Goal: Information Seeking & Learning: Stay updated

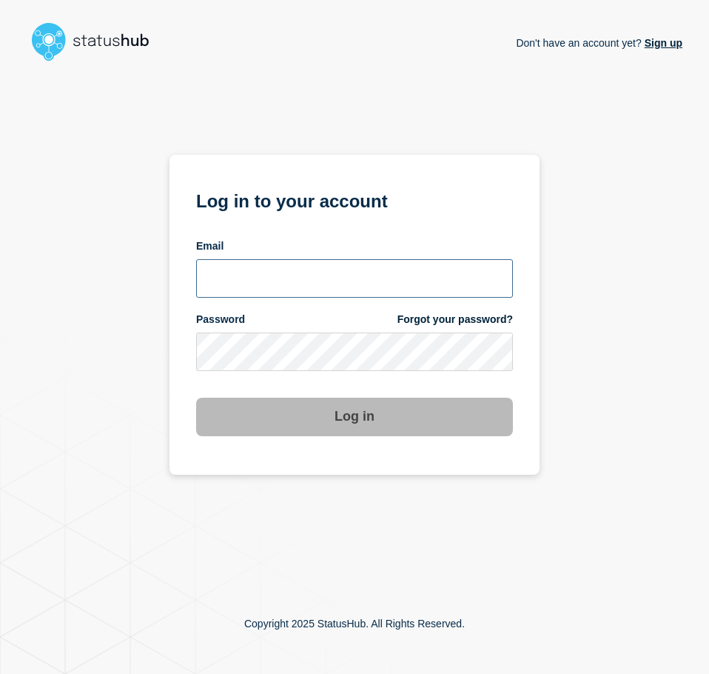
click at [324, 279] on input "email input" at bounding box center [354, 278] width 317 height 38
type input "caleb.stahr@conexon.us"
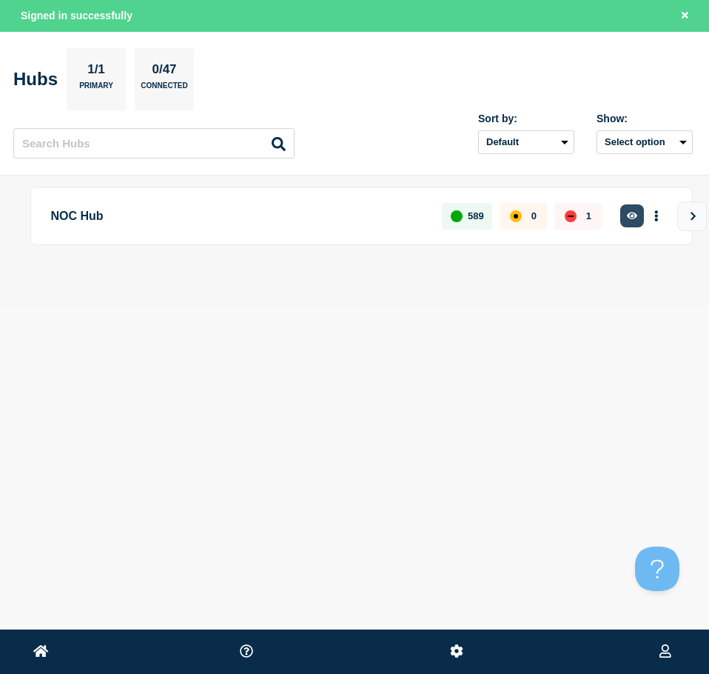
click at [626, 215] on button "button" at bounding box center [632, 215] width 24 height 23
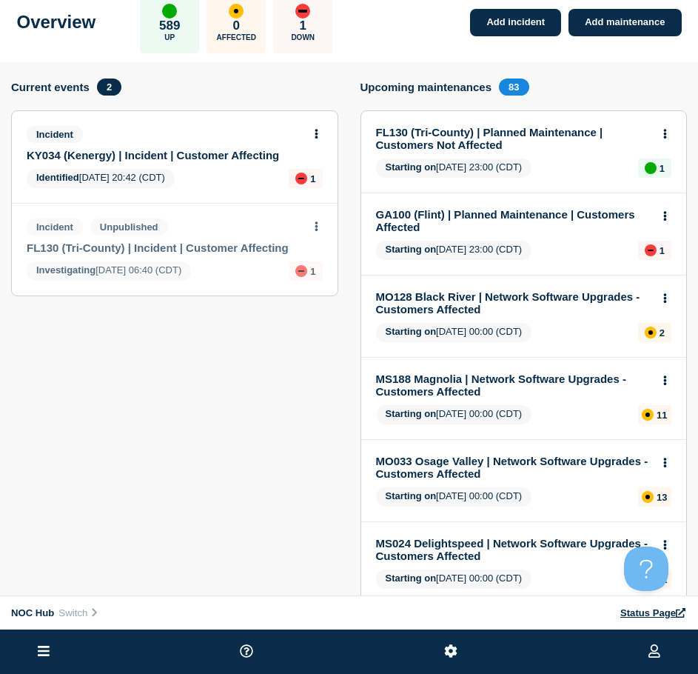
scroll to position [27, 0]
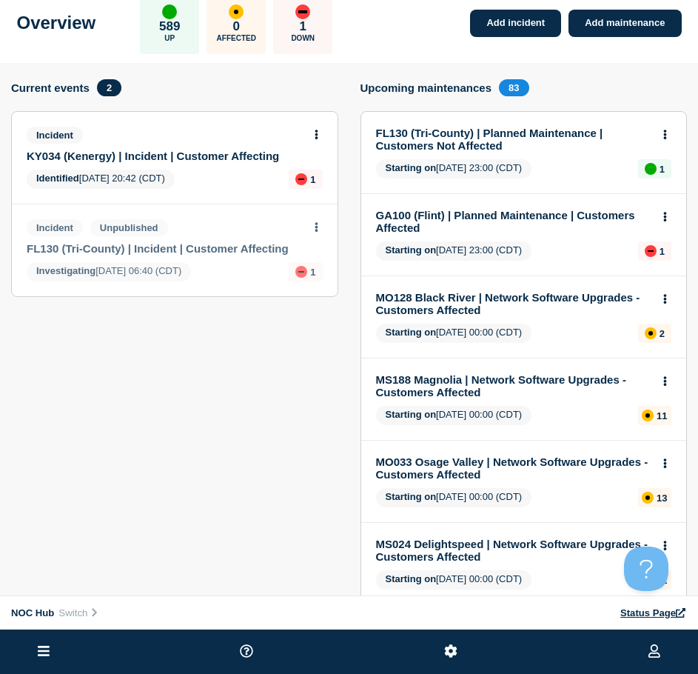
click at [159, 252] on link "FL130 (Tri-County) | Incident | Customer Affecting" at bounding box center [165, 248] width 276 height 13
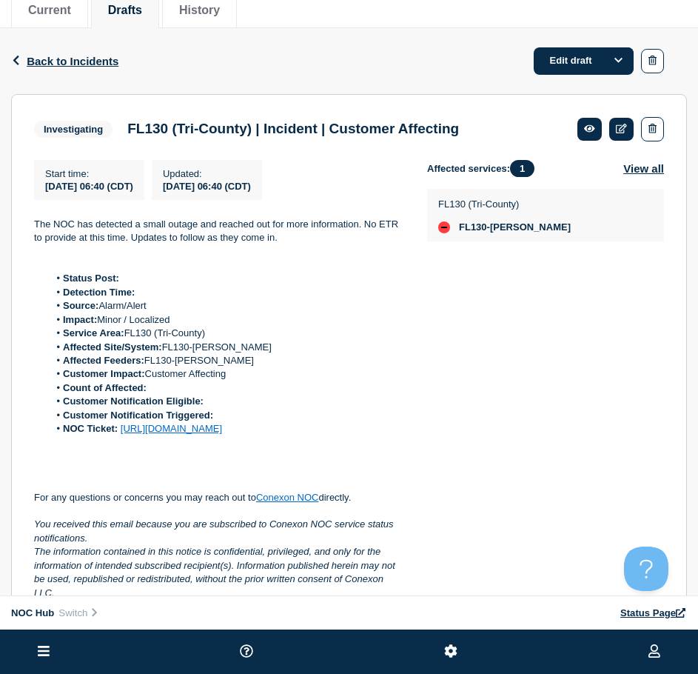
scroll to position [148, 0]
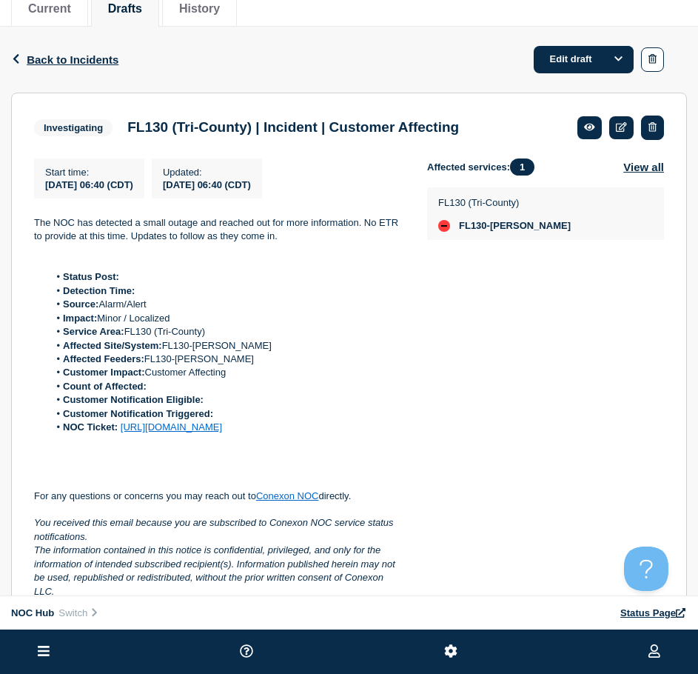
click at [654, 124] on icon "button" at bounding box center [652, 127] width 8 height 10
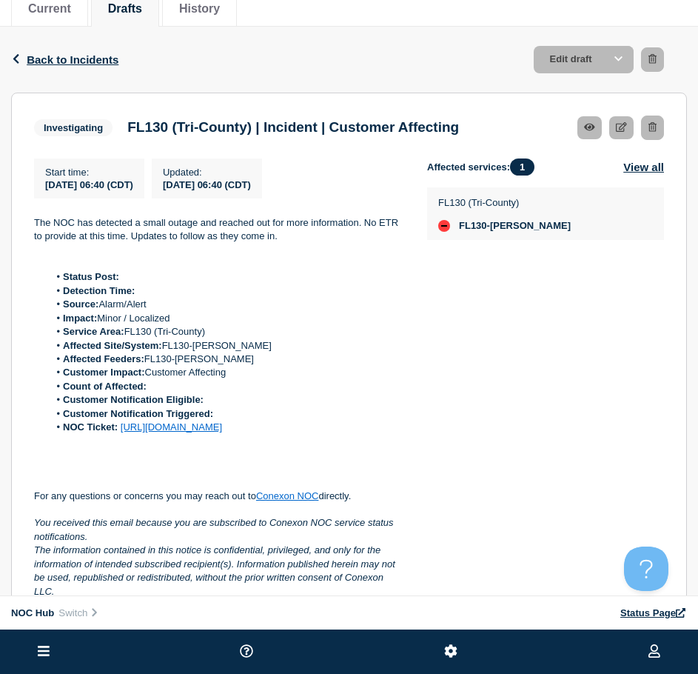
scroll to position [179, 0]
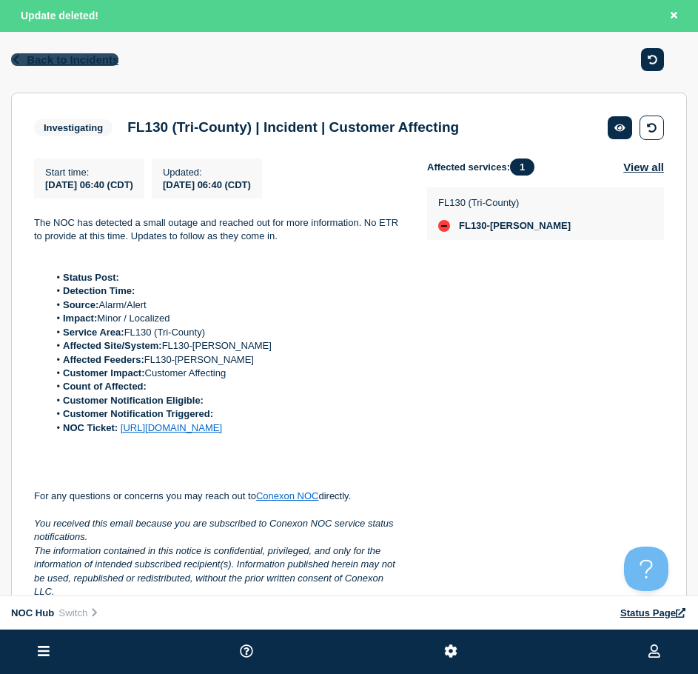
click at [98, 61] on span "Back to Incidents" at bounding box center [73, 59] width 92 height 13
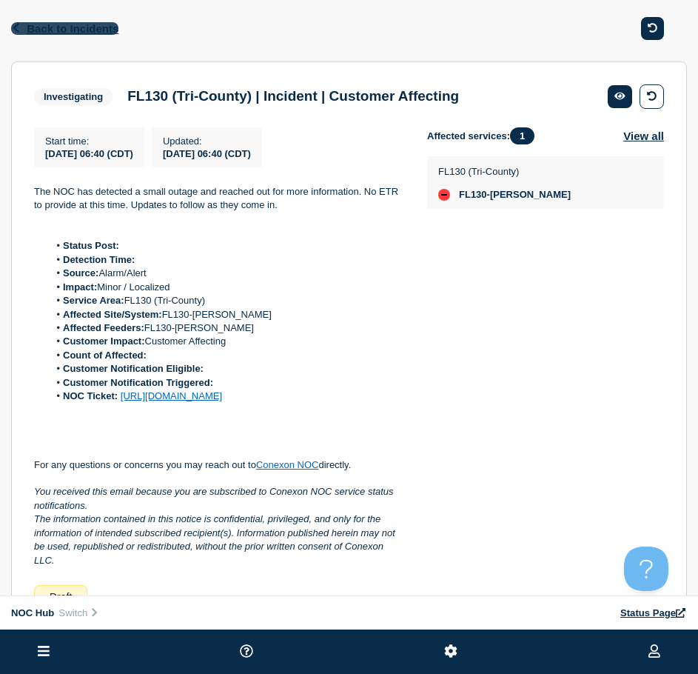
scroll to position [148, 0]
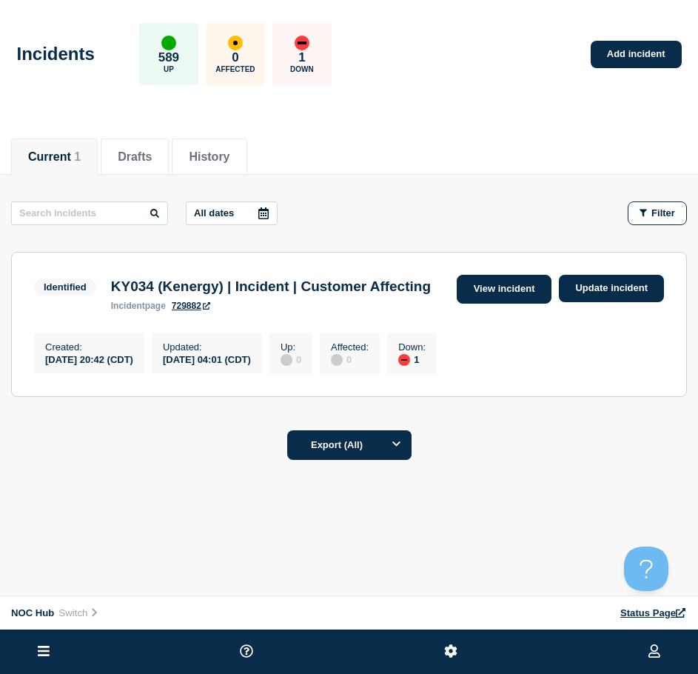
click at [526, 288] on link "View incident" at bounding box center [504, 289] width 95 height 29
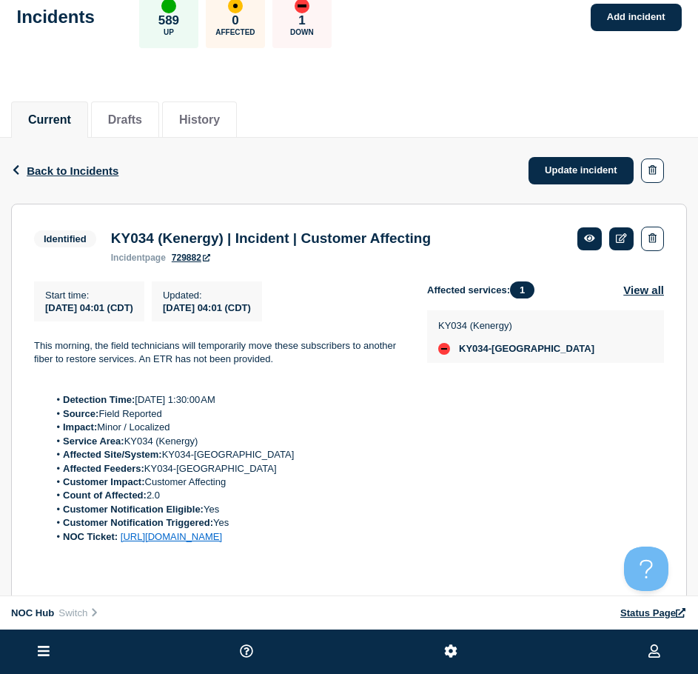
scroll to position [74, 0]
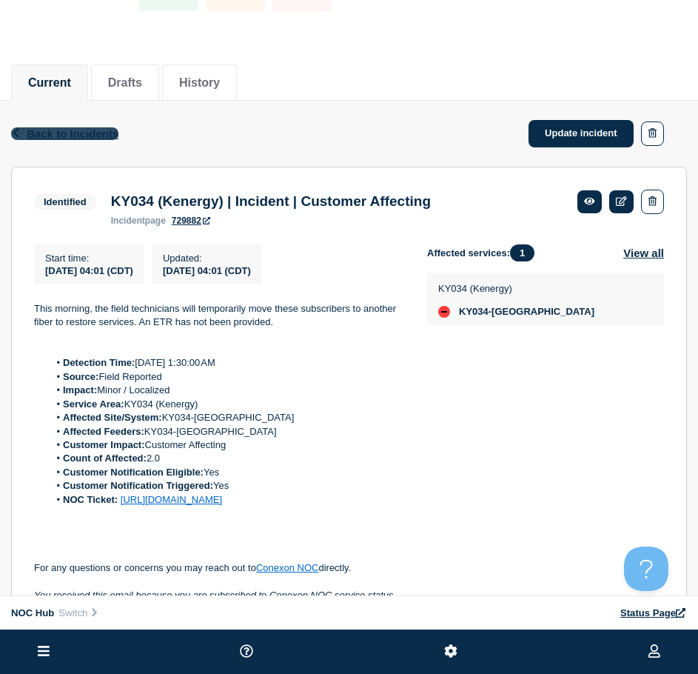
click at [70, 131] on span "Back to Incidents" at bounding box center [73, 133] width 92 height 13
